Goal: Information Seeking & Learning: Learn about a topic

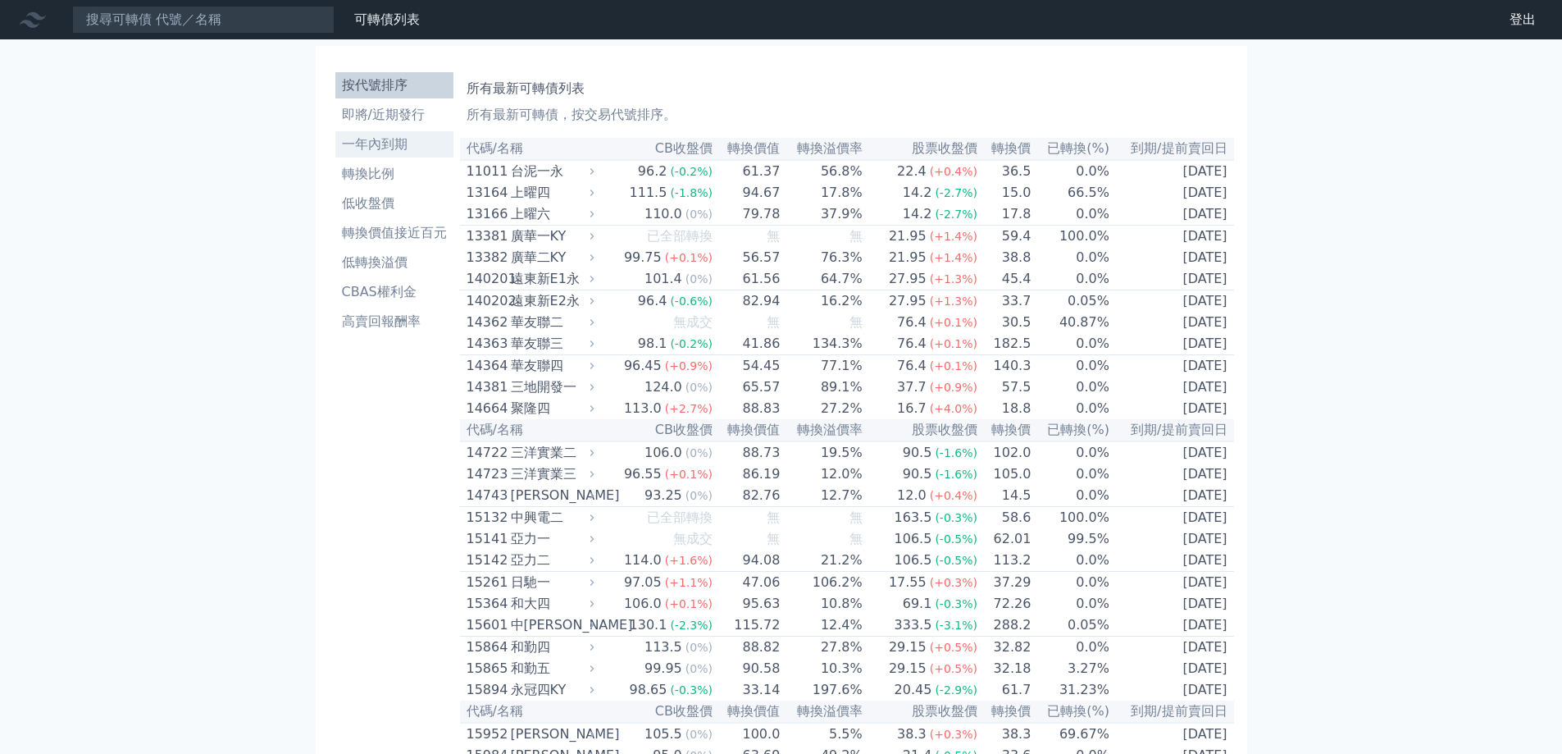
click at [391, 141] on li "一年內到期" at bounding box center [394, 144] width 118 height 20
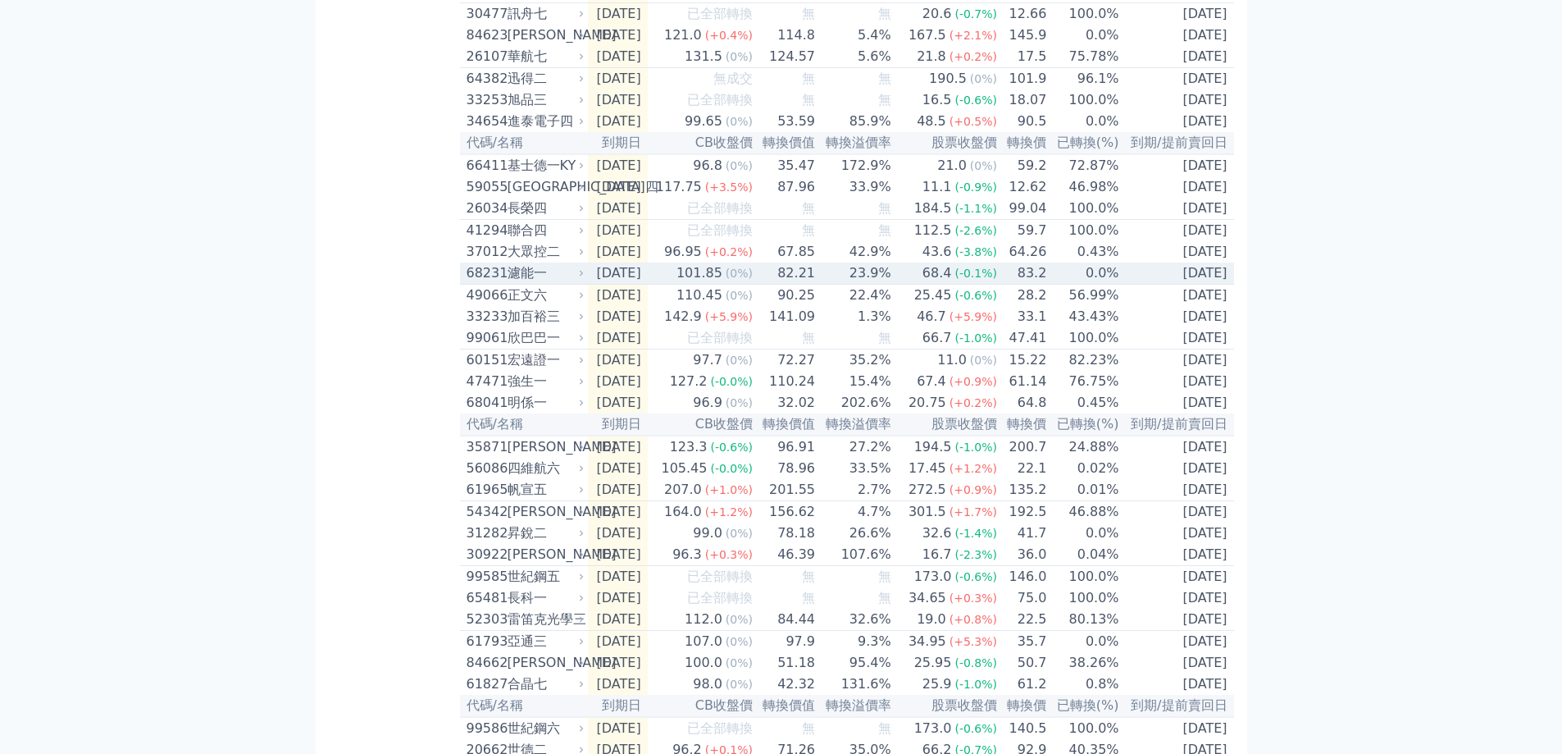
scroll to position [1722, 0]
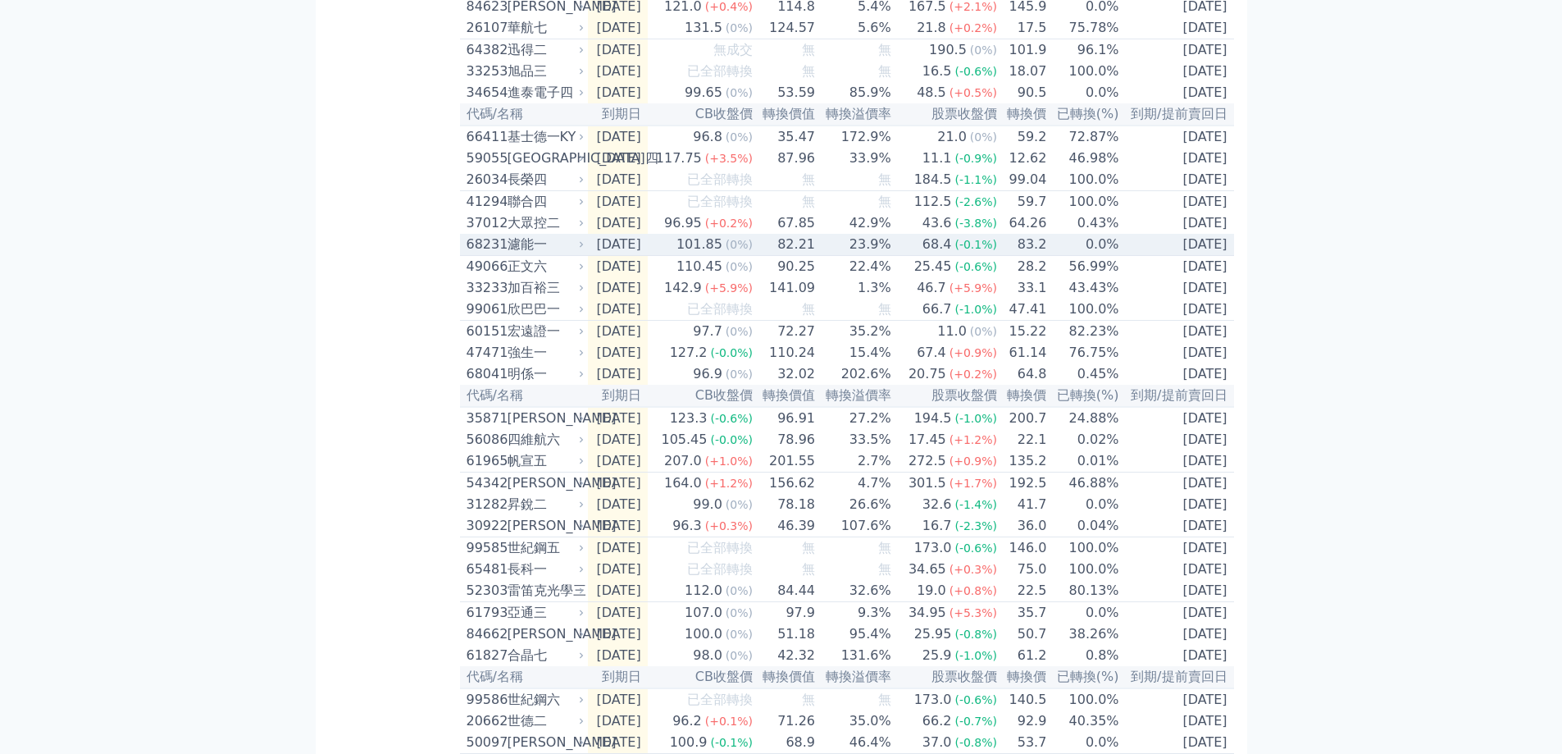
click at [598, 256] on td "[DATE]" at bounding box center [618, 245] width 60 height 22
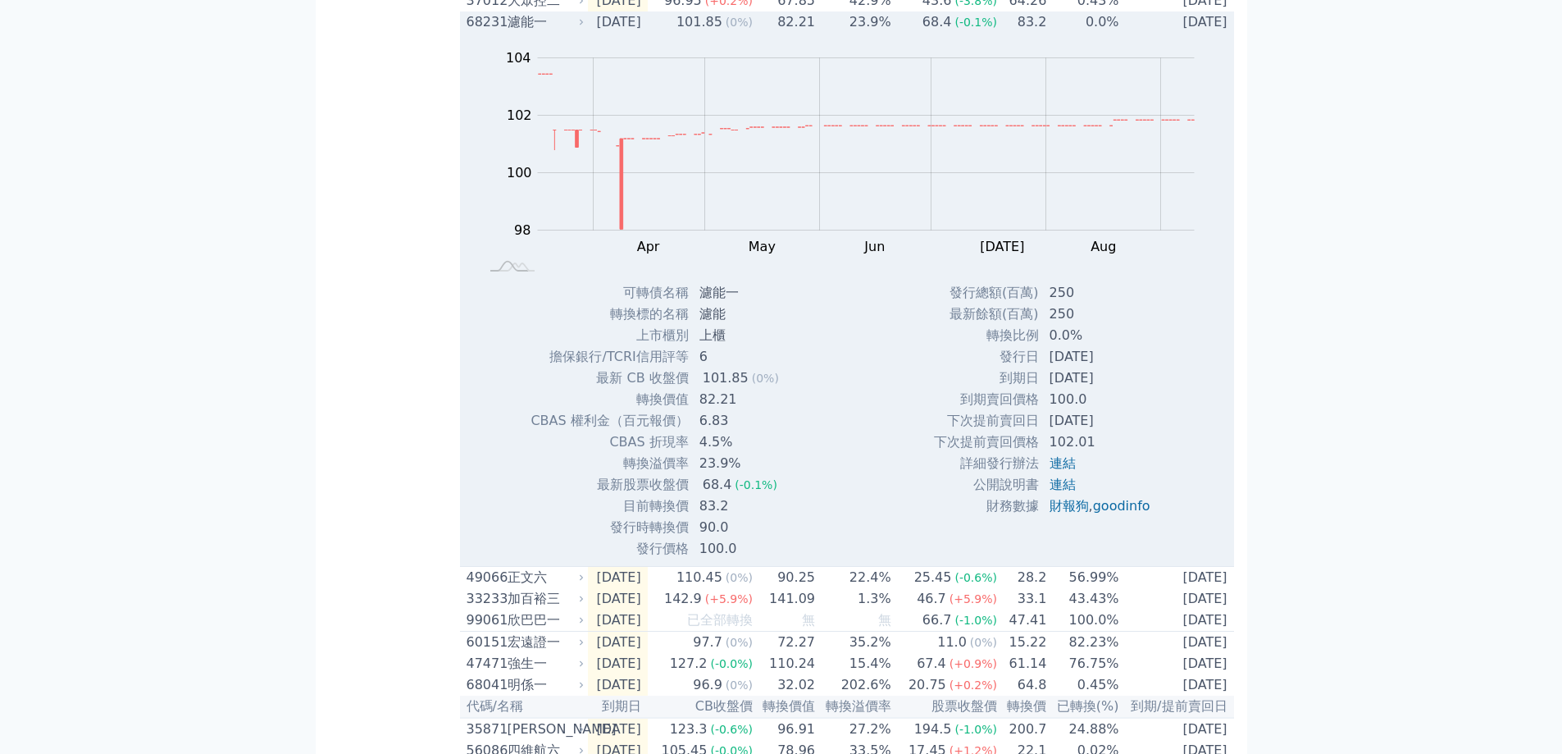
scroll to position [1968, 0]
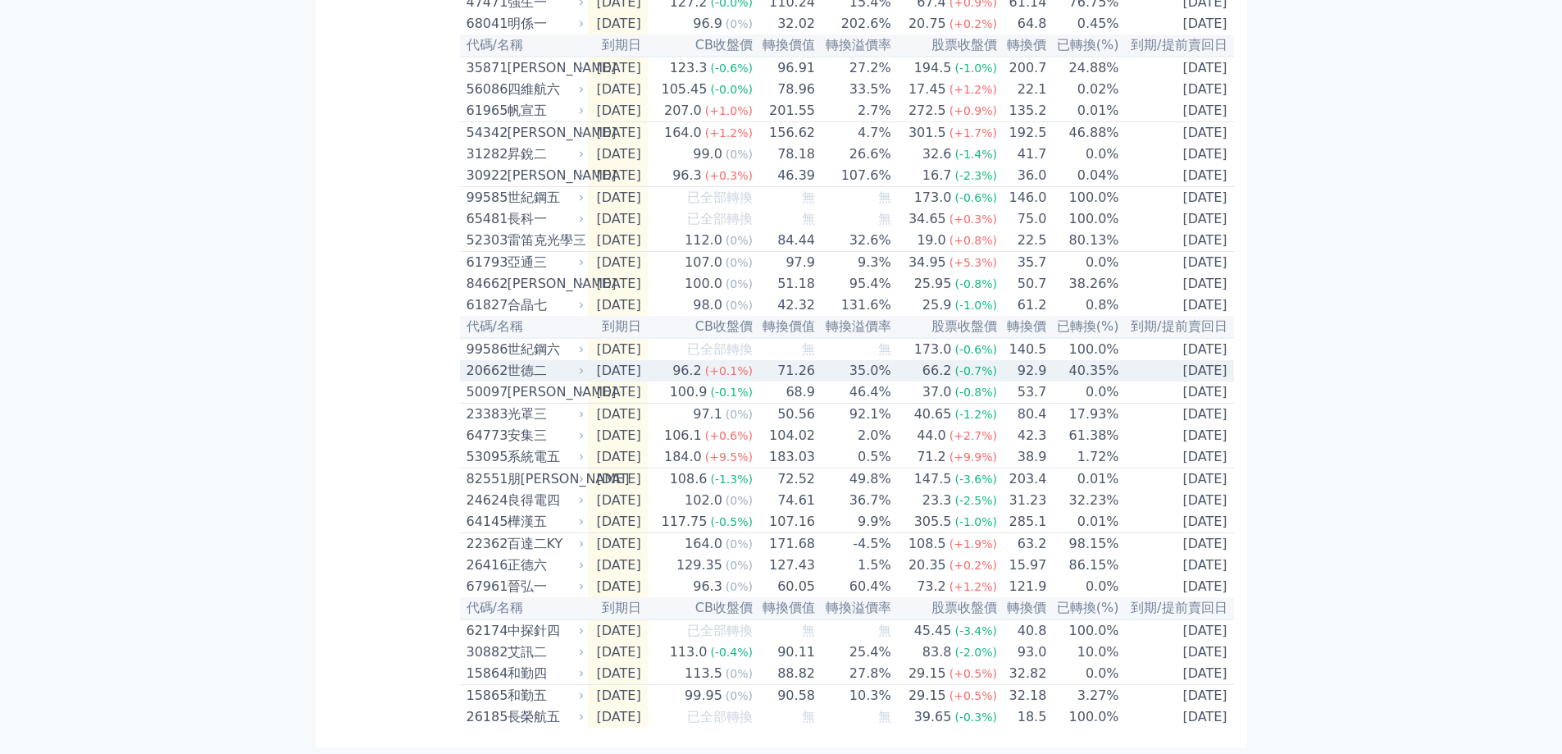
scroll to position [2214, 0]
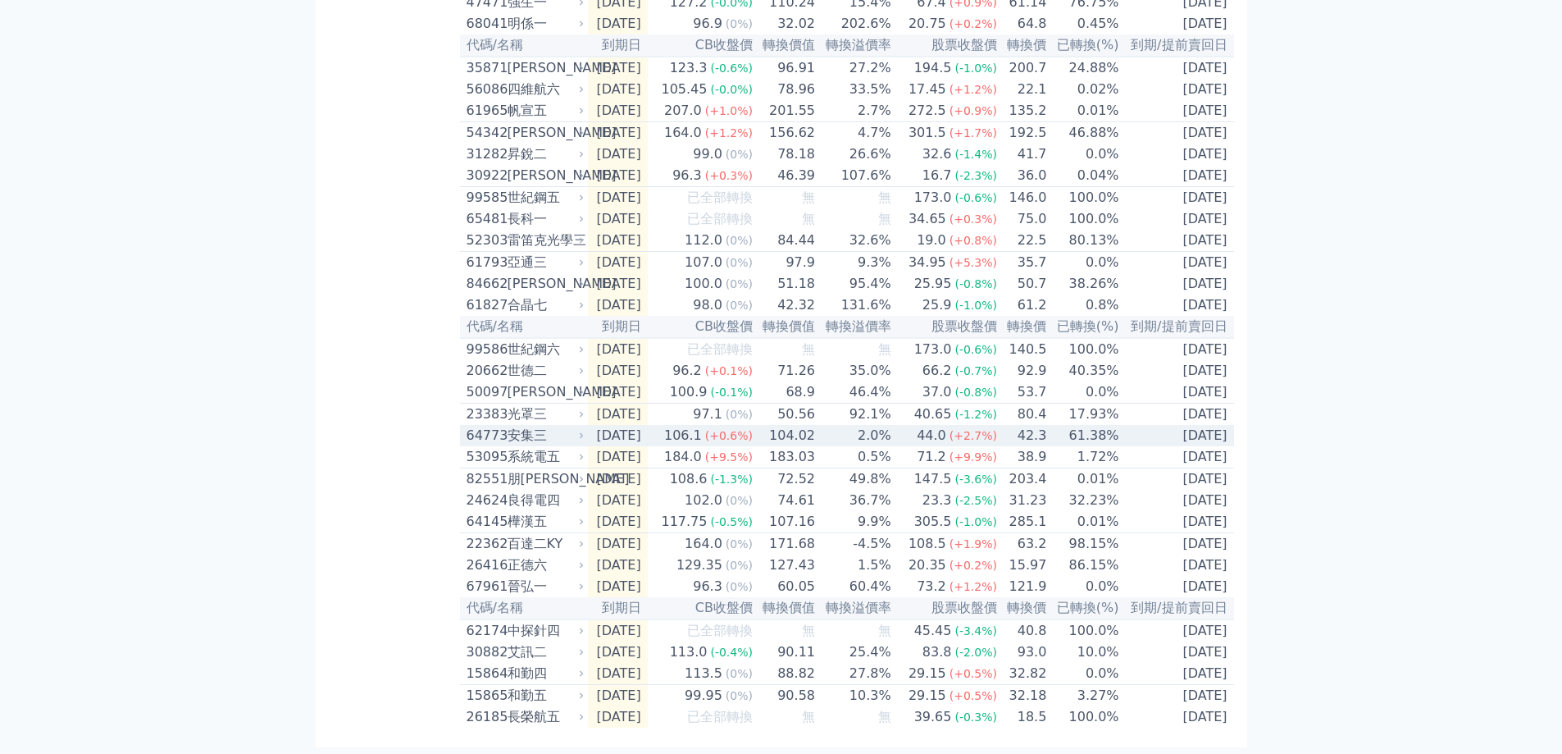
click at [531, 445] on div "安集三" at bounding box center [545, 436] width 74 height 20
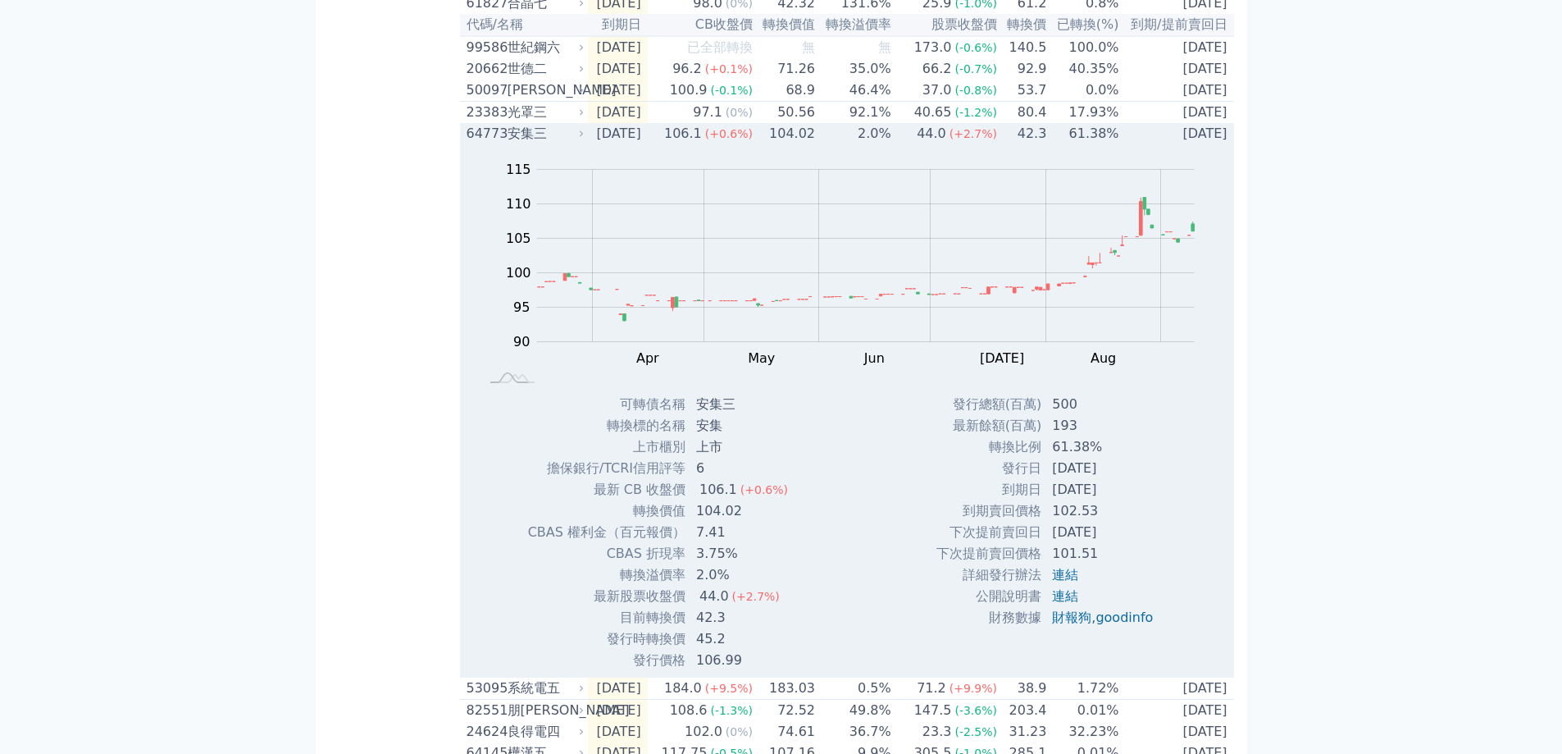
scroll to position [2378, 0]
click at [517, 139] on div "安集三" at bounding box center [545, 130] width 74 height 20
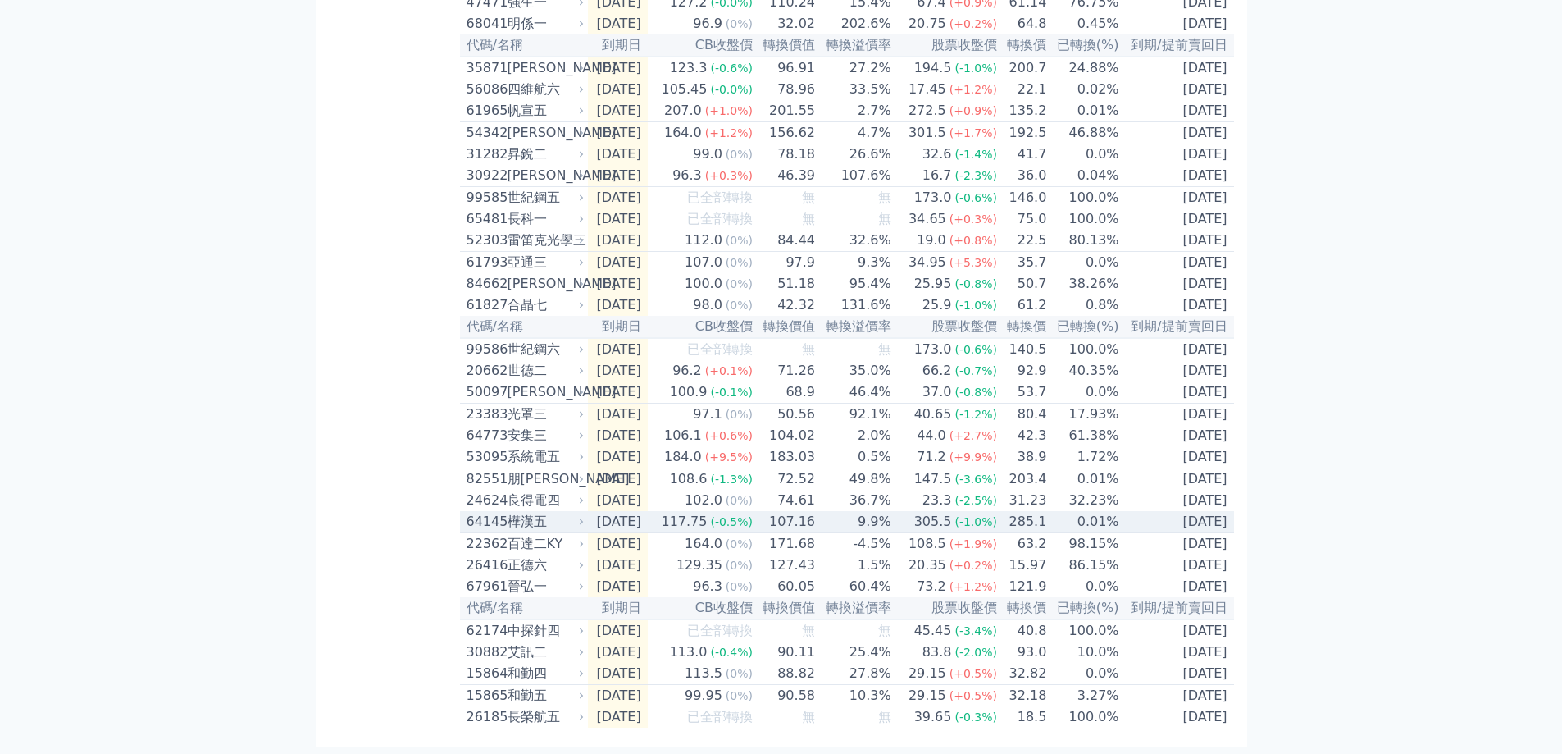
click at [530, 512] on div "樺漢五" at bounding box center [545, 522] width 74 height 20
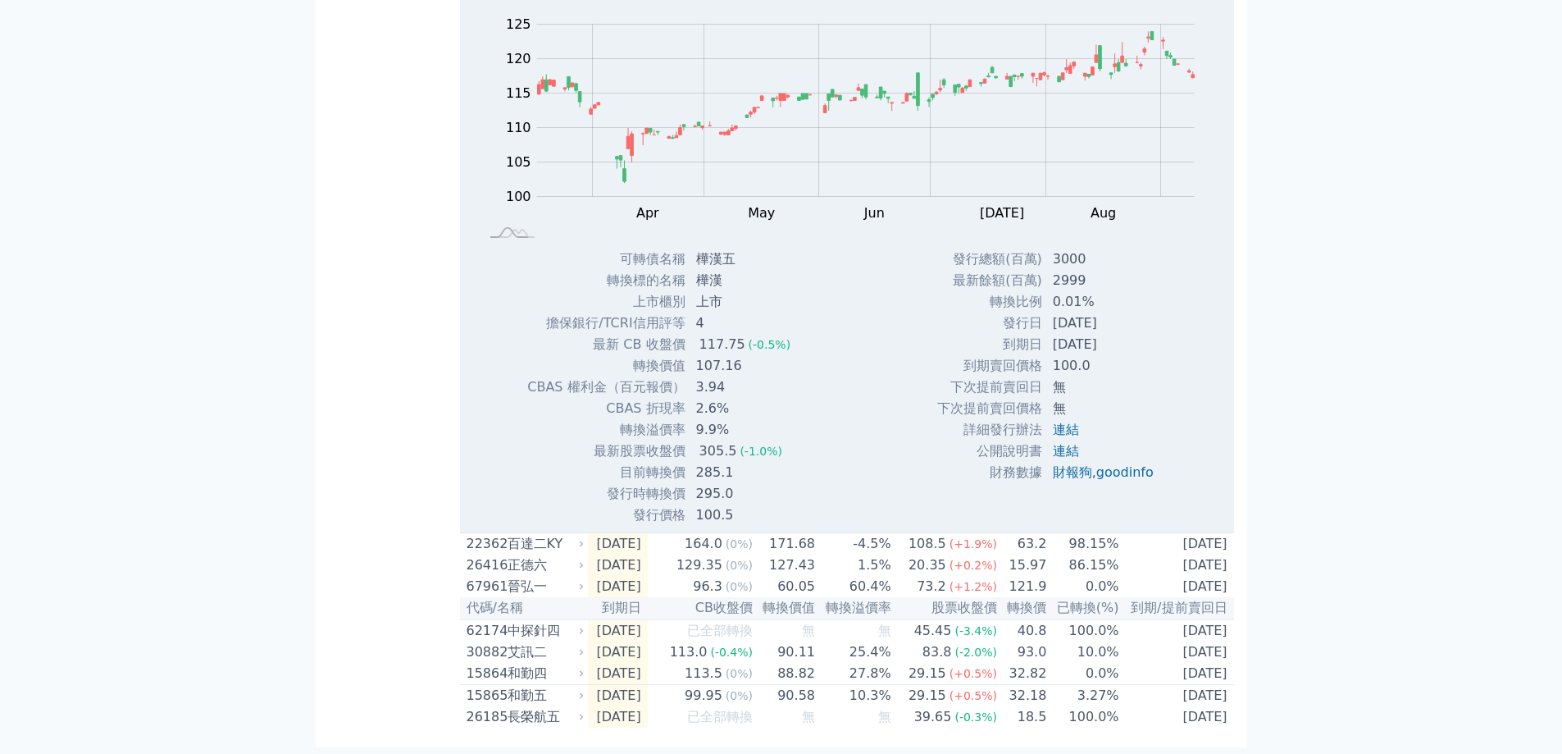
scroll to position [2807, 0]
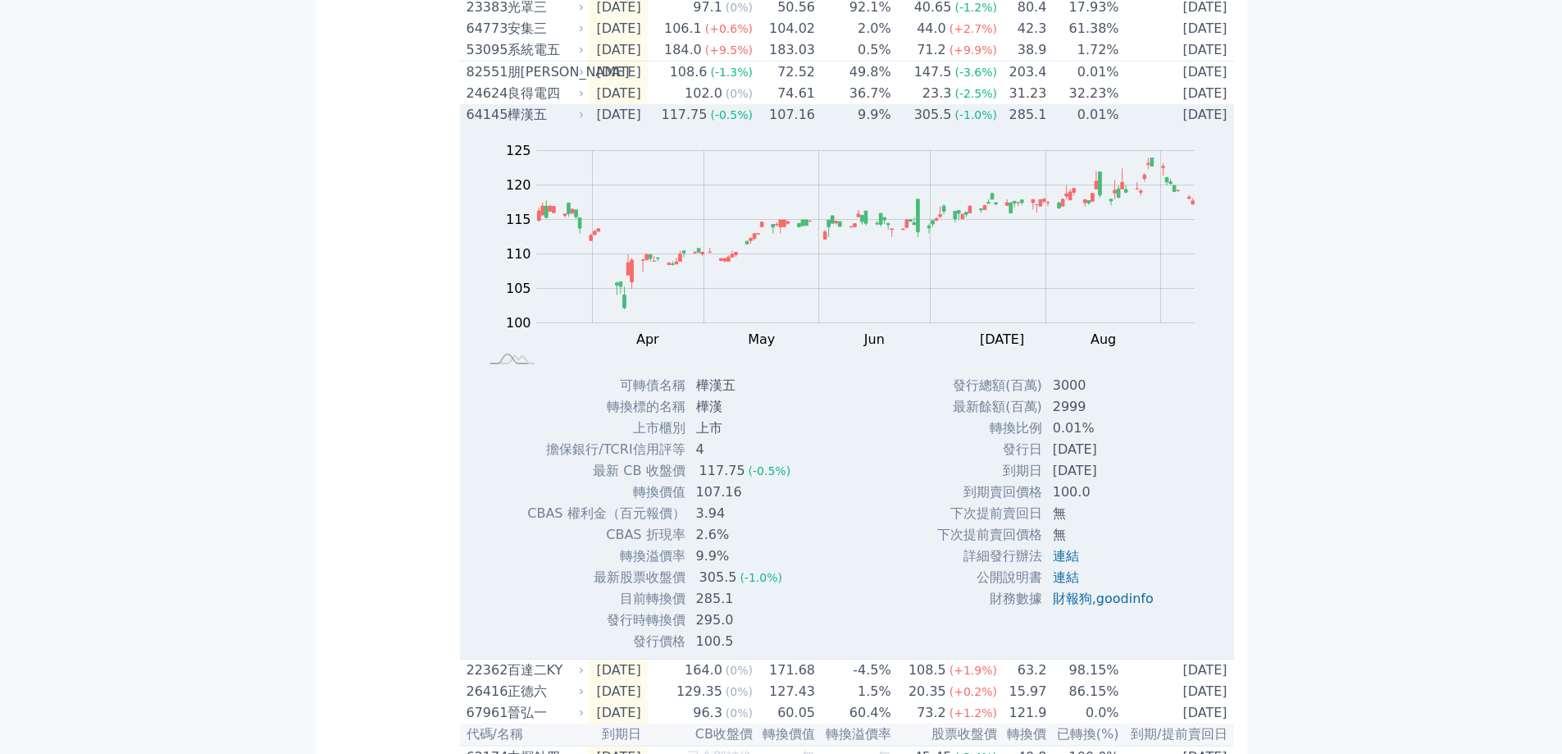
click at [531, 125] on div "樺漢五" at bounding box center [545, 115] width 74 height 20
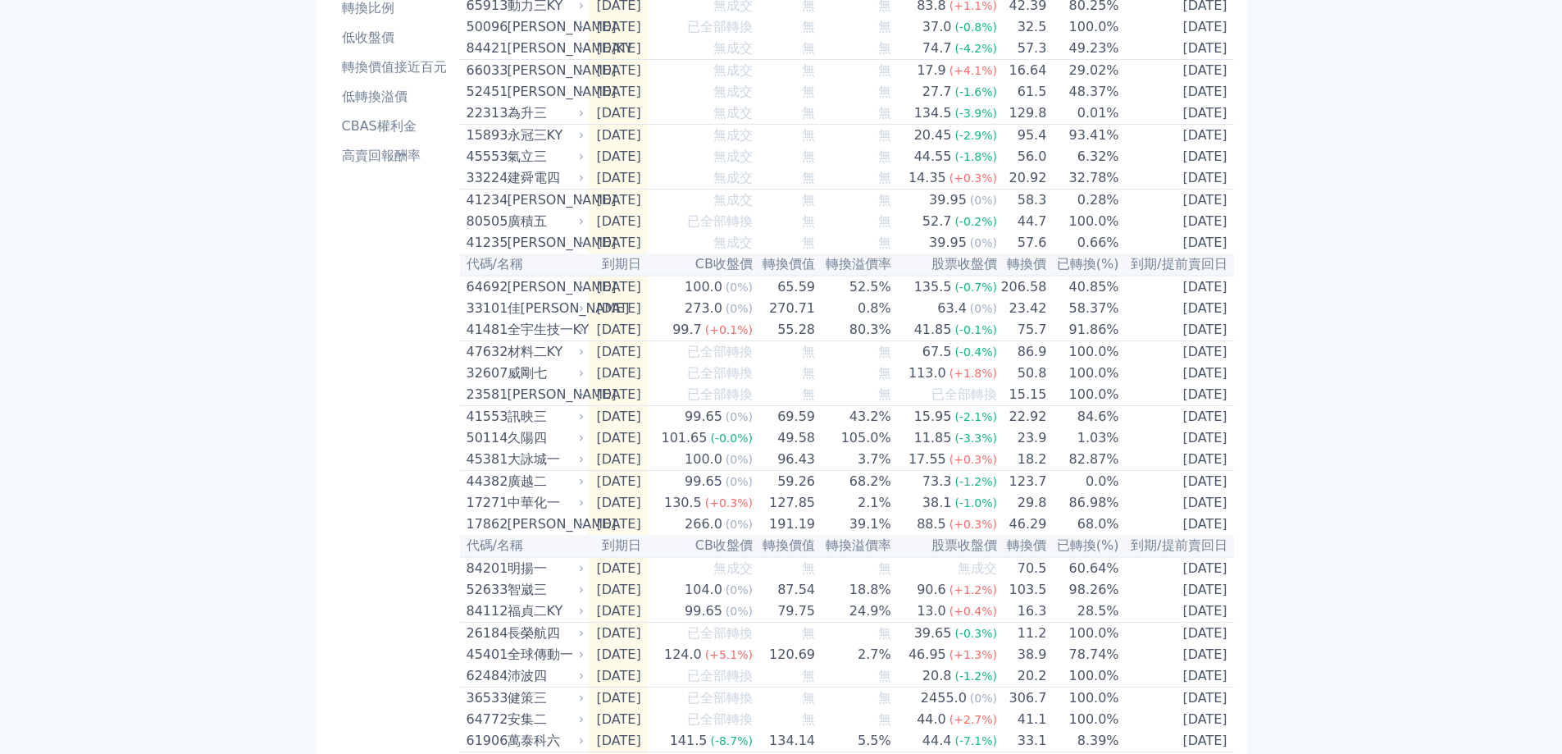
scroll to position [0, 0]
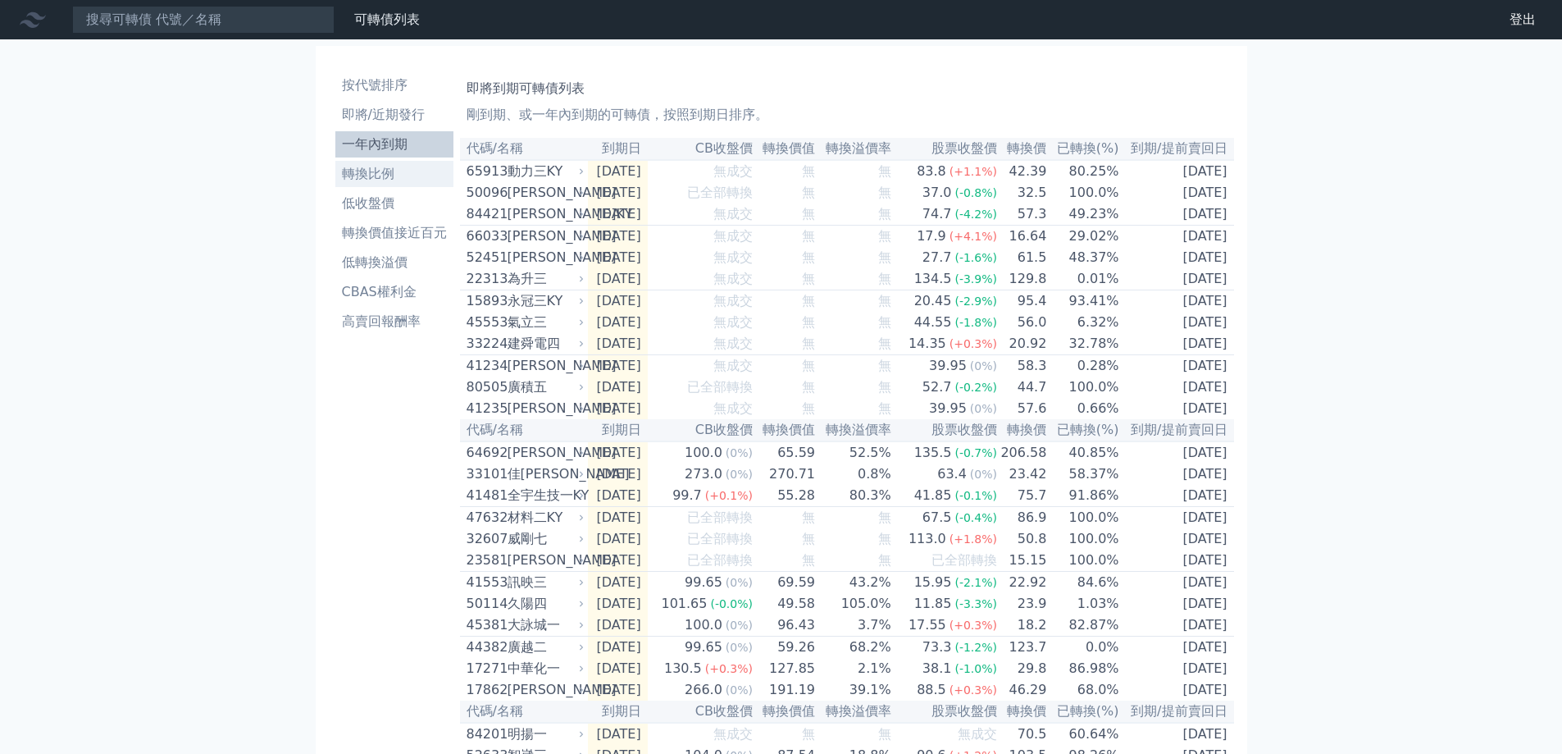
click at [387, 180] on li "轉換比例" at bounding box center [394, 174] width 118 height 20
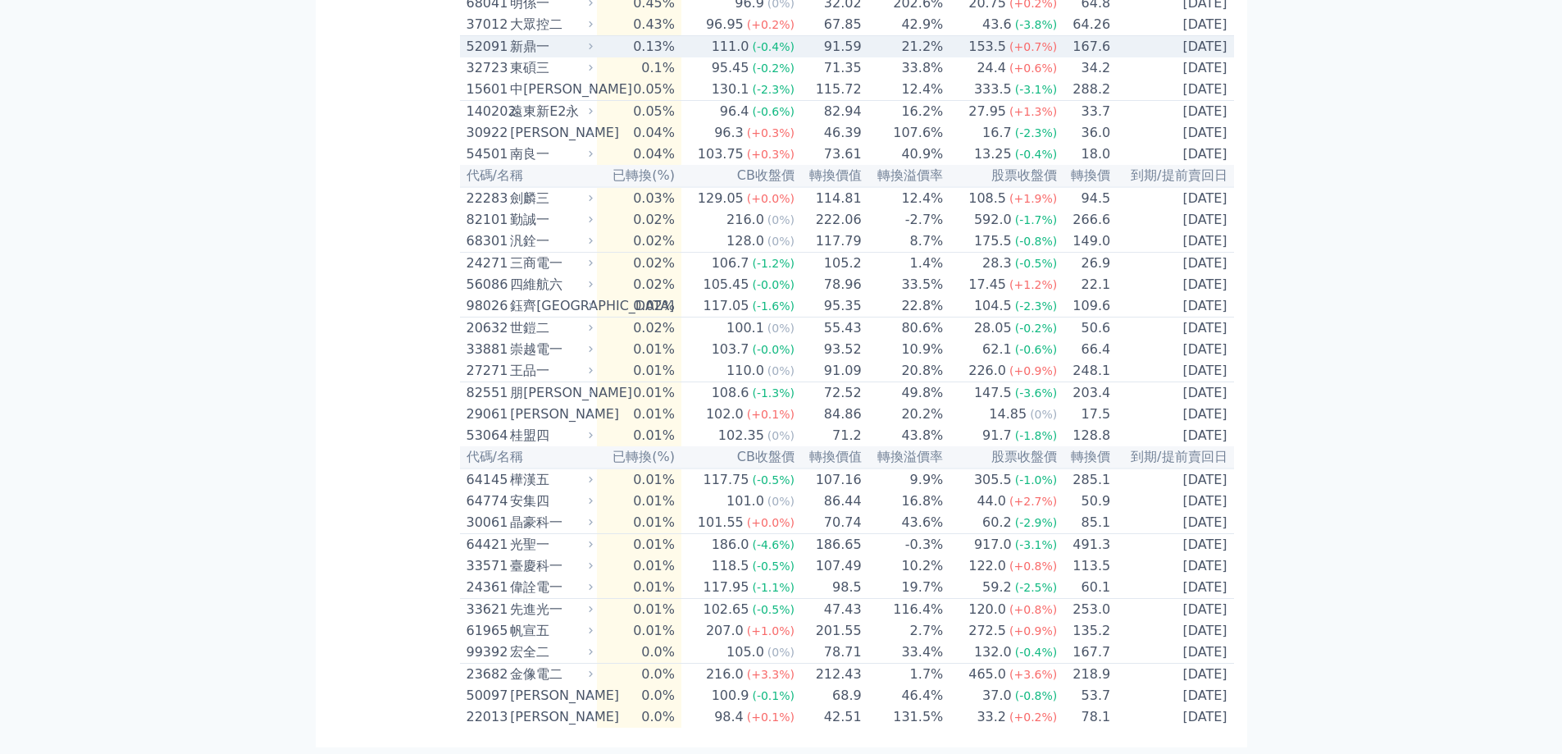
scroll to position [4088, 0]
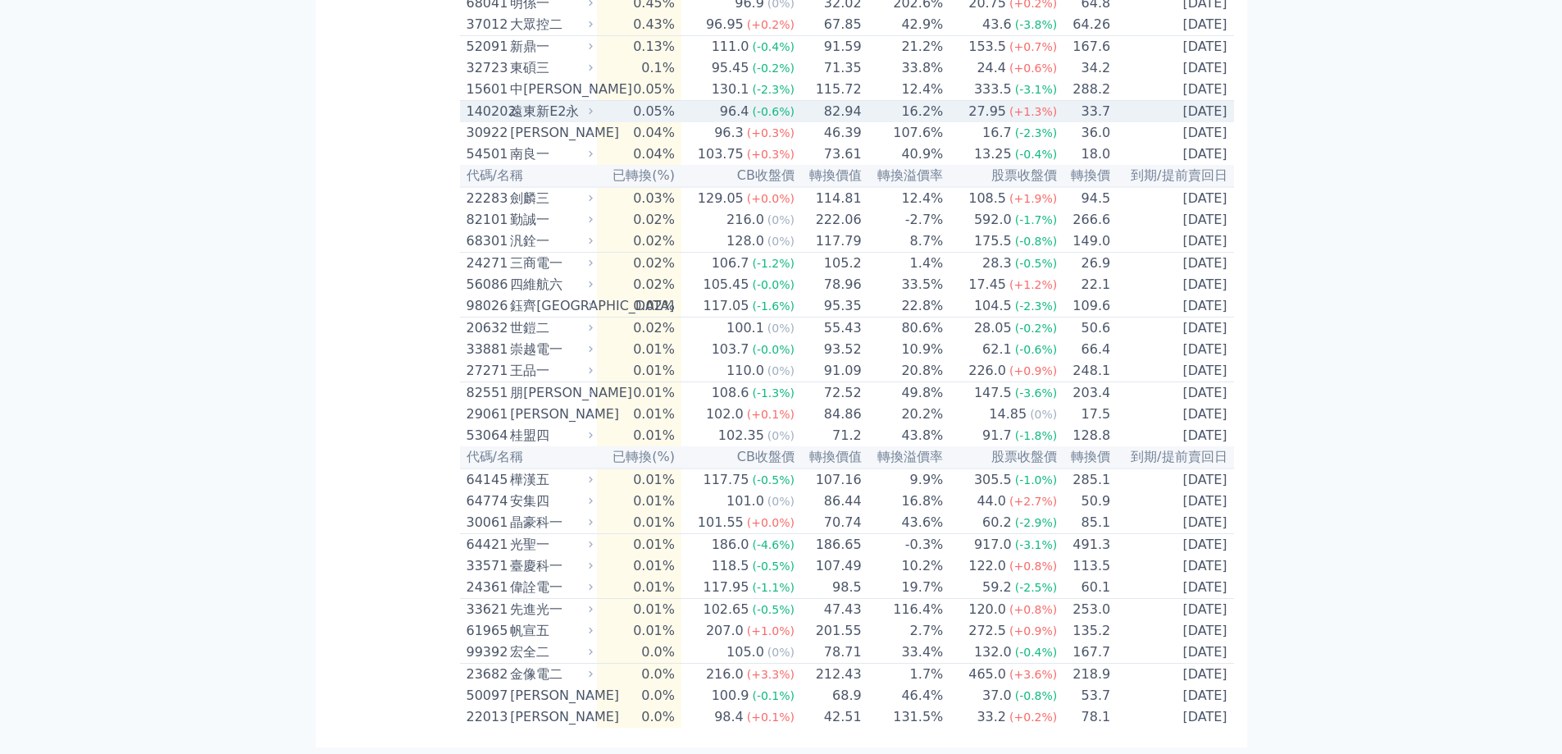
click at [564, 121] on div "遠東新E2永" at bounding box center [550, 112] width 80 height 20
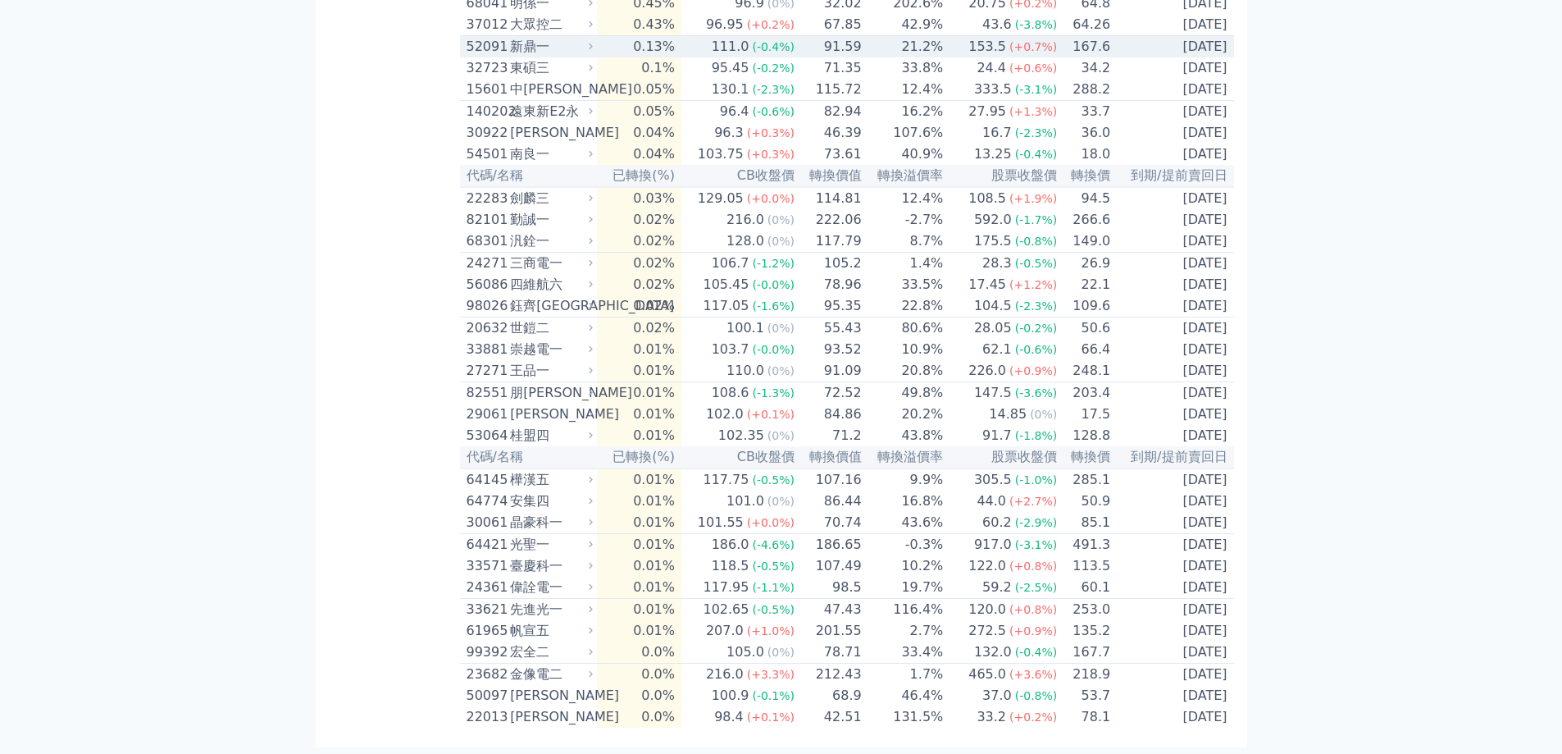
click at [569, 57] on div "新鼎一" at bounding box center [550, 47] width 80 height 20
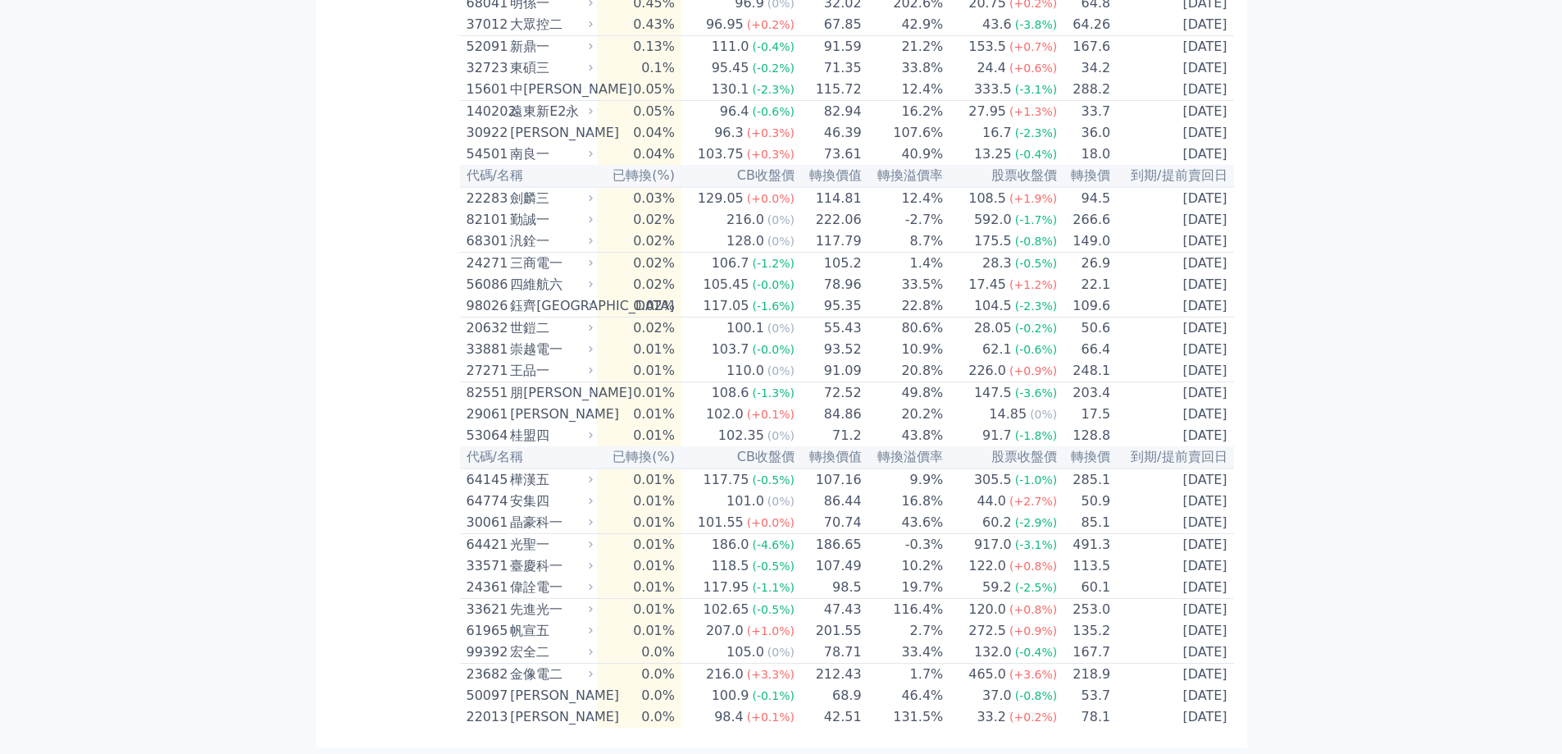
scroll to position [4006, 0]
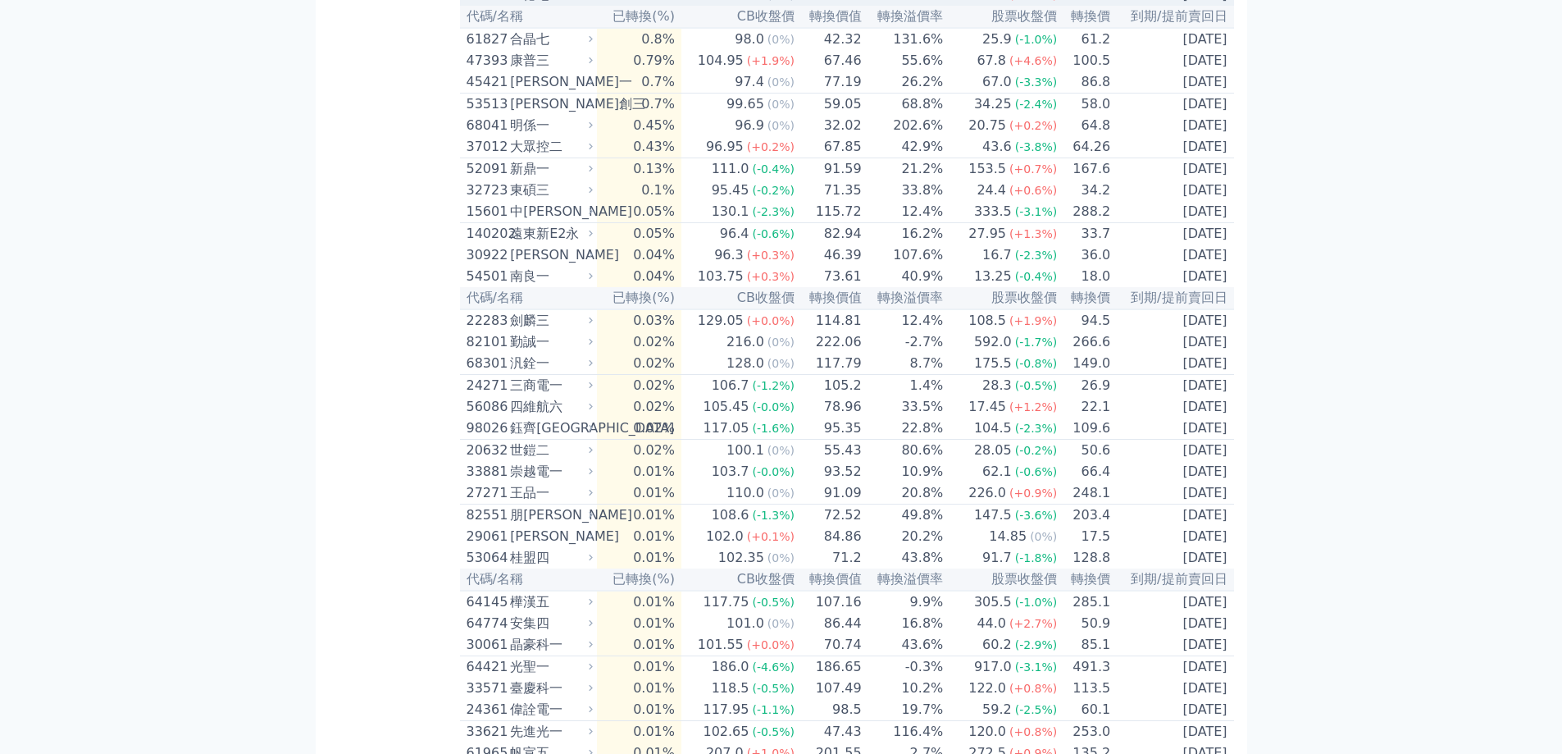
scroll to position [3760, 0]
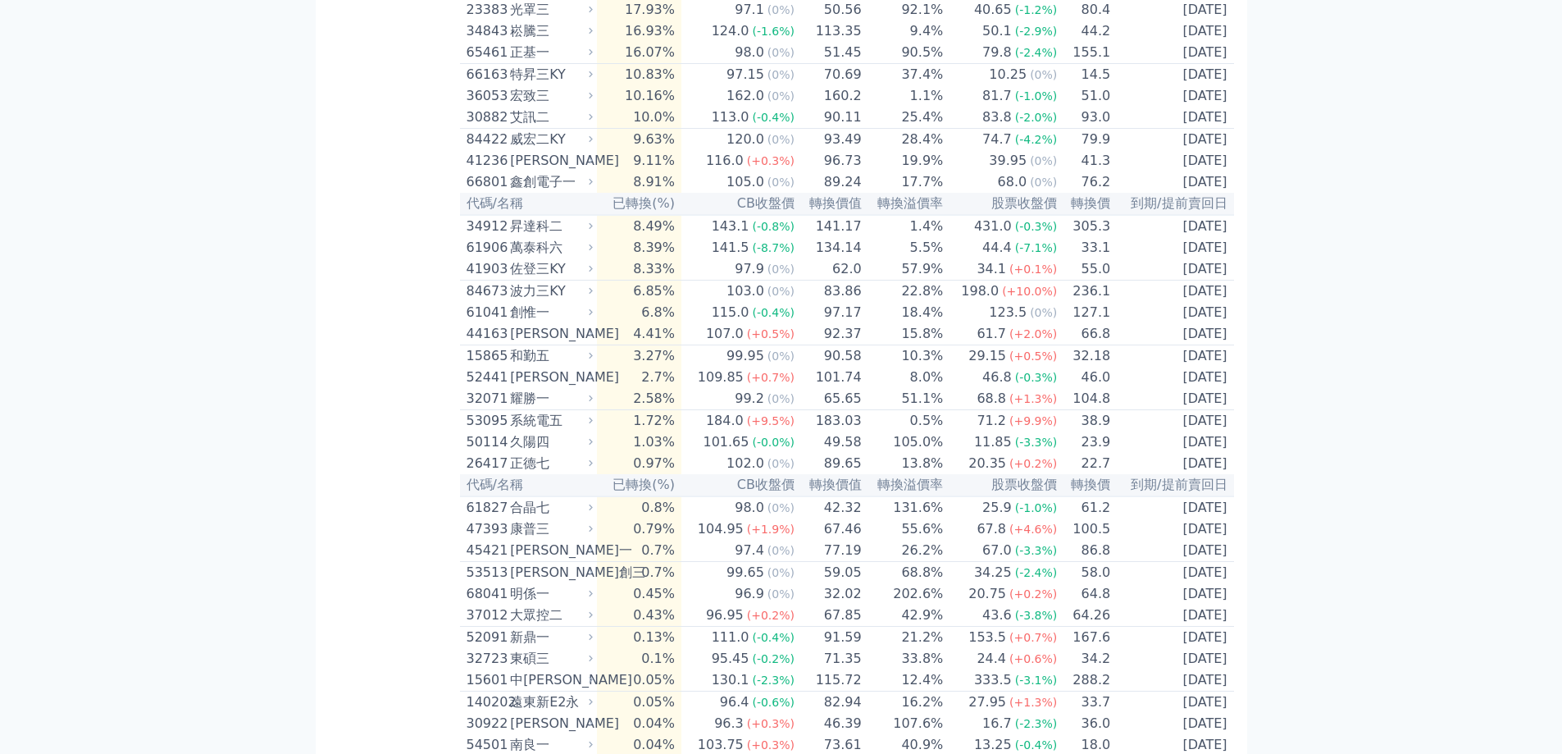
scroll to position [3268, 0]
